Goal: Navigation & Orientation: Find specific page/section

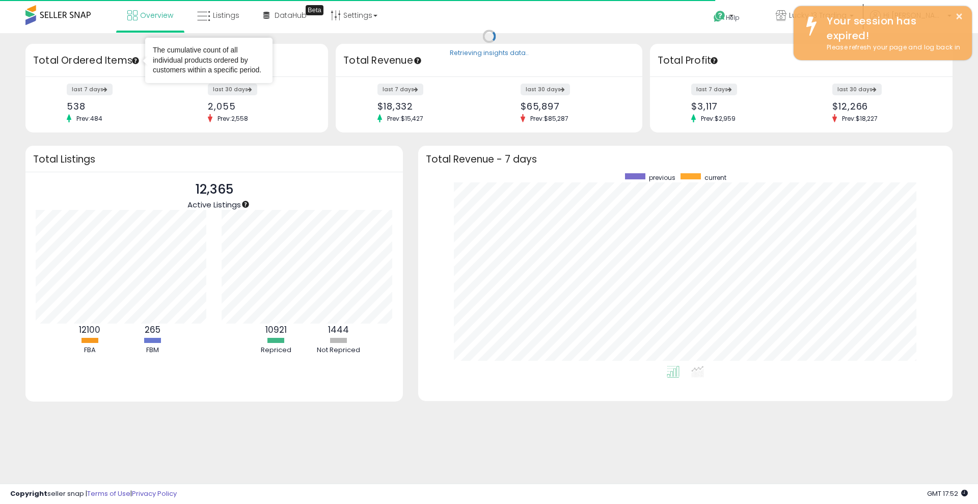
scroll to position [192, 514]
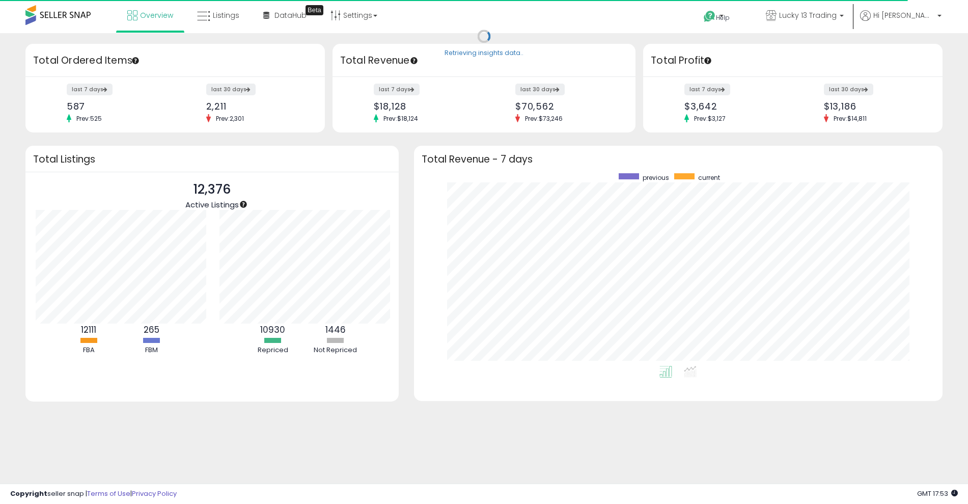
scroll to position [508996, 508680]
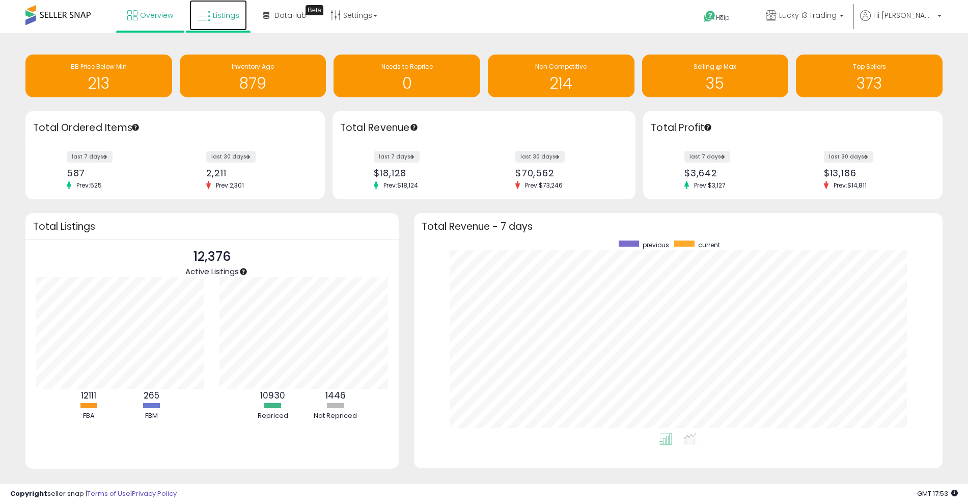
click at [220, 20] on span "Listings" at bounding box center [226, 15] width 26 height 10
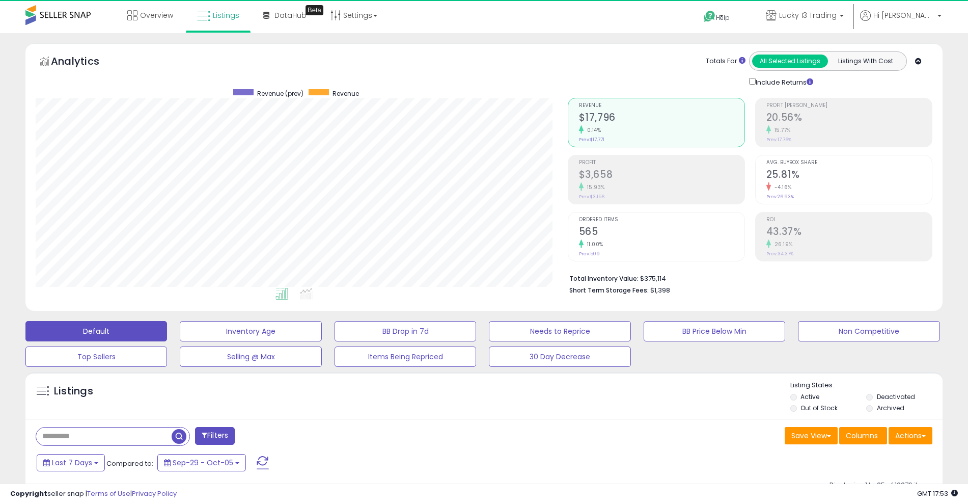
scroll to position [209, 532]
